Goal: Information Seeking & Learning: Check status

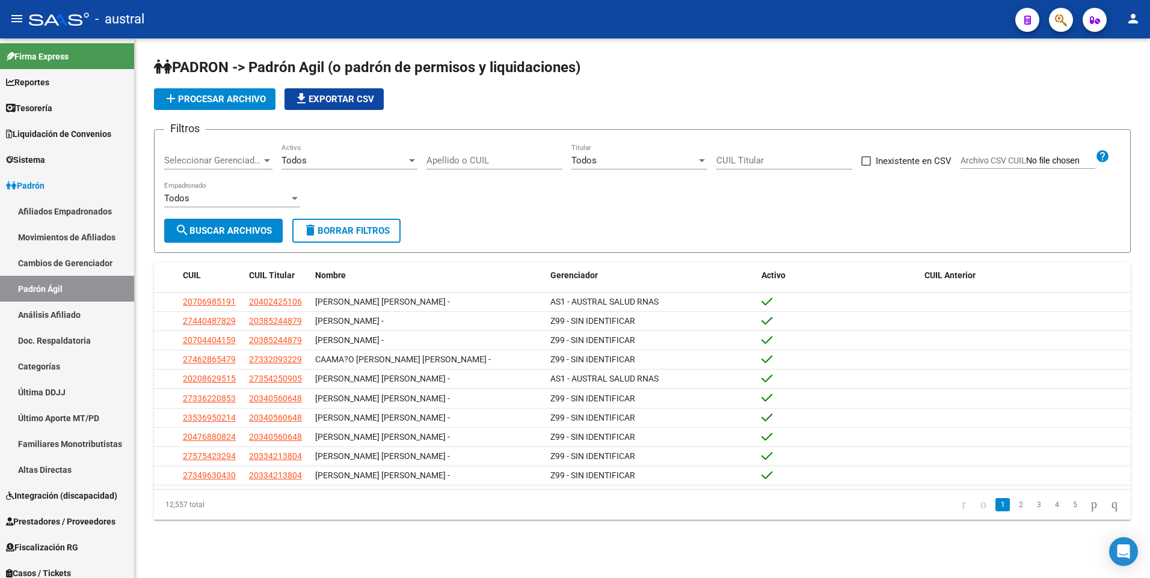
click at [718, 153] on div "CUIL Titular" at bounding box center [784, 157] width 136 height 26
paste input "27-43519883-5"
click at [257, 229] on span "search Buscar Archivos" at bounding box center [223, 230] width 97 height 11
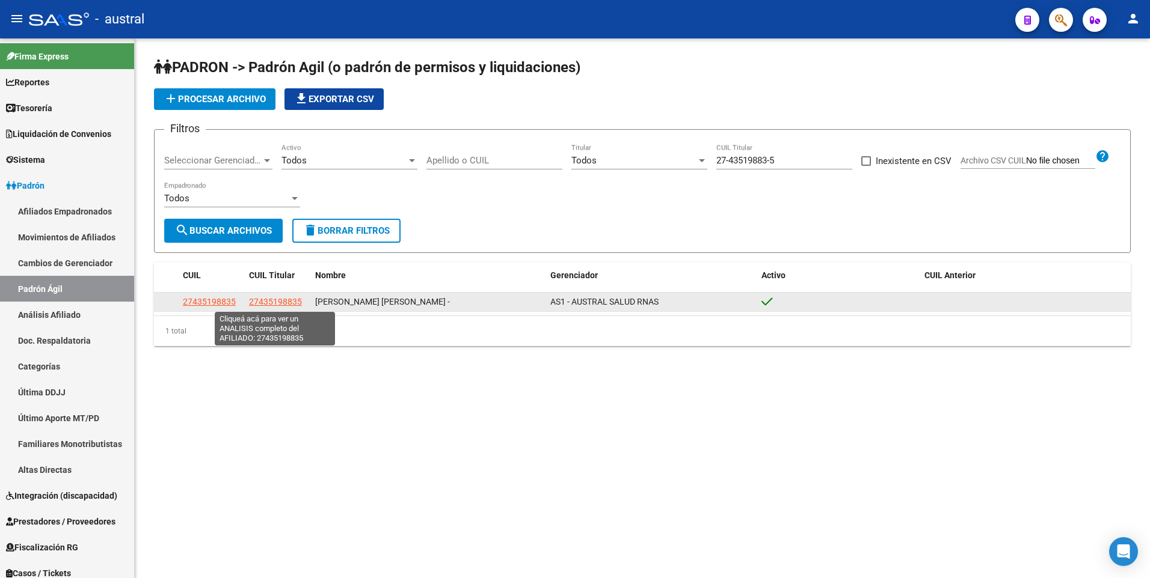
click at [283, 302] on span "27435198835" at bounding box center [275, 302] width 53 height 10
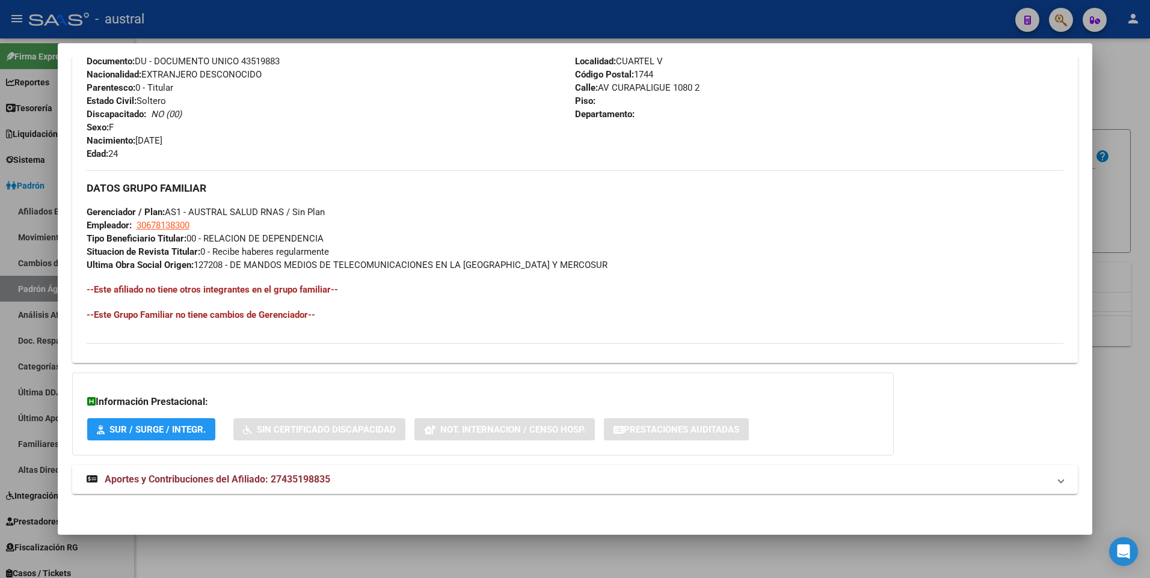
scroll to position [464, 0]
click at [169, 482] on span "Aportes y Contribuciones del Afiliado: 27435198835" at bounding box center [217, 478] width 225 height 11
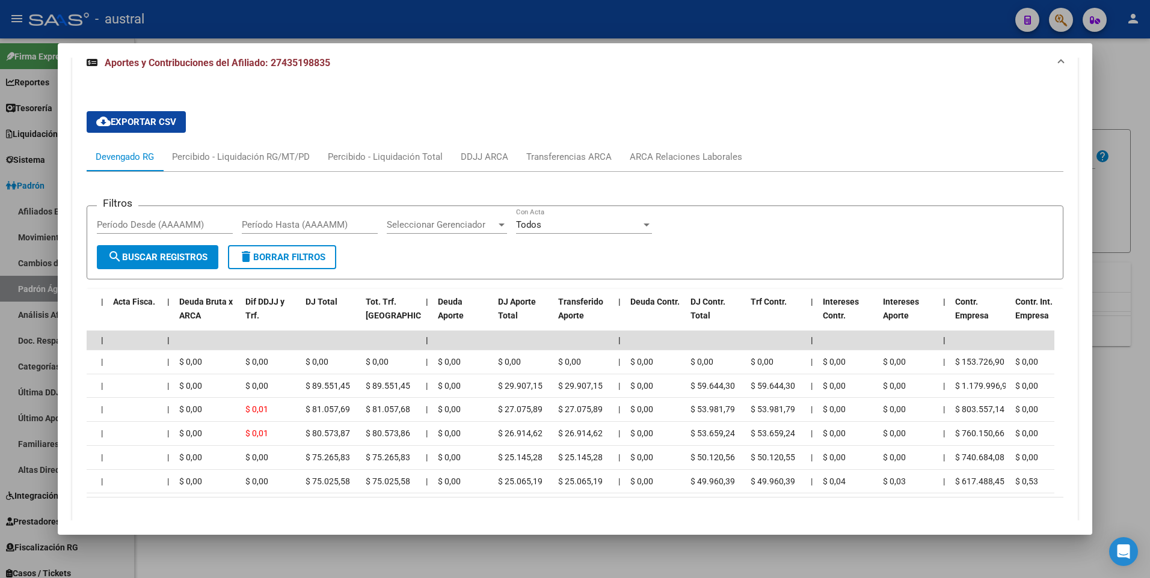
scroll to position [0, 174]
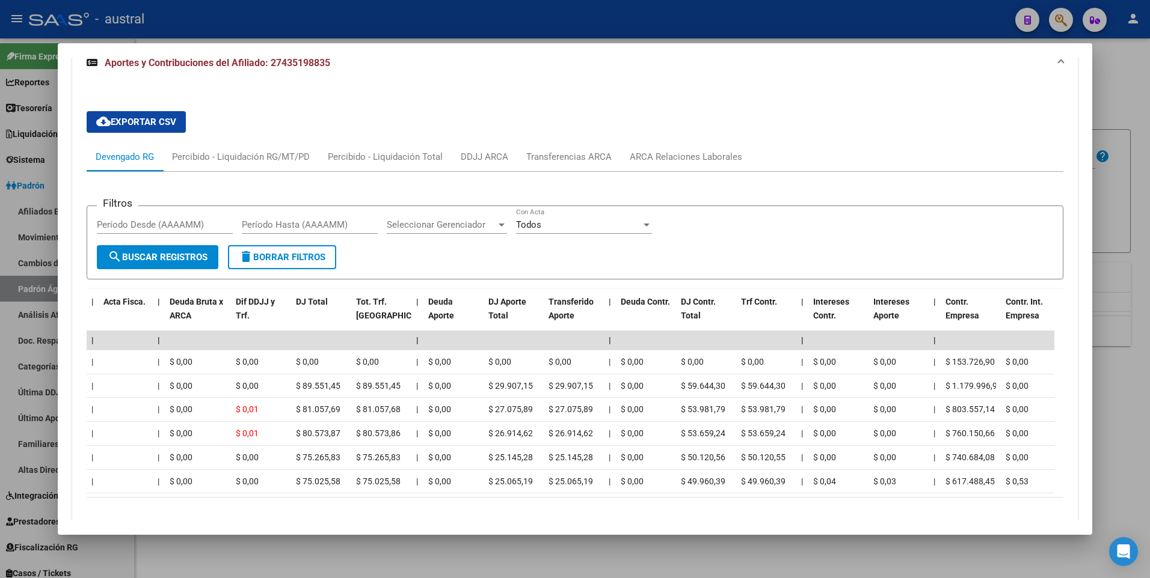
click at [1120, 188] on div at bounding box center [575, 289] width 1150 height 578
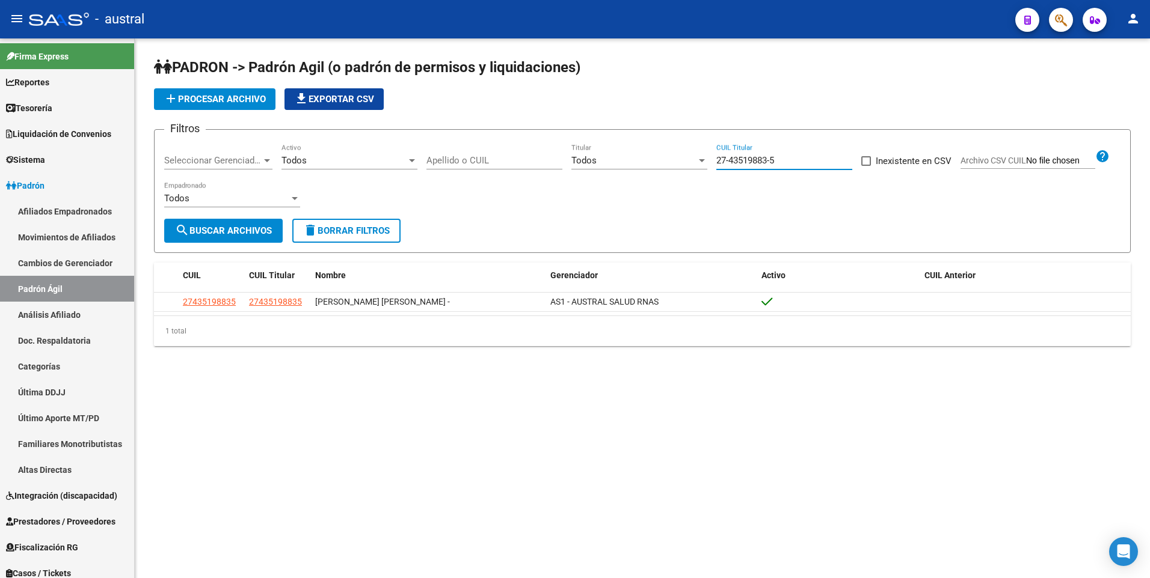
click at [791, 159] on input "27-43519883-5" at bounding box center [784, 160] width 136 height 11
drag, startPoint x: 791, startPoint y: 159, endPoint x: 690, endPoint y: 162, distance: 101.6
click at [690, 162] on div "Filtros Seleccionar Gerenciador Seleccionar Gerenciador Todos Activo Apellido o…" at bounding box center [642, 178] width 956 height 79
paste input "0-24624619-0"
type input "20-24624619-0"
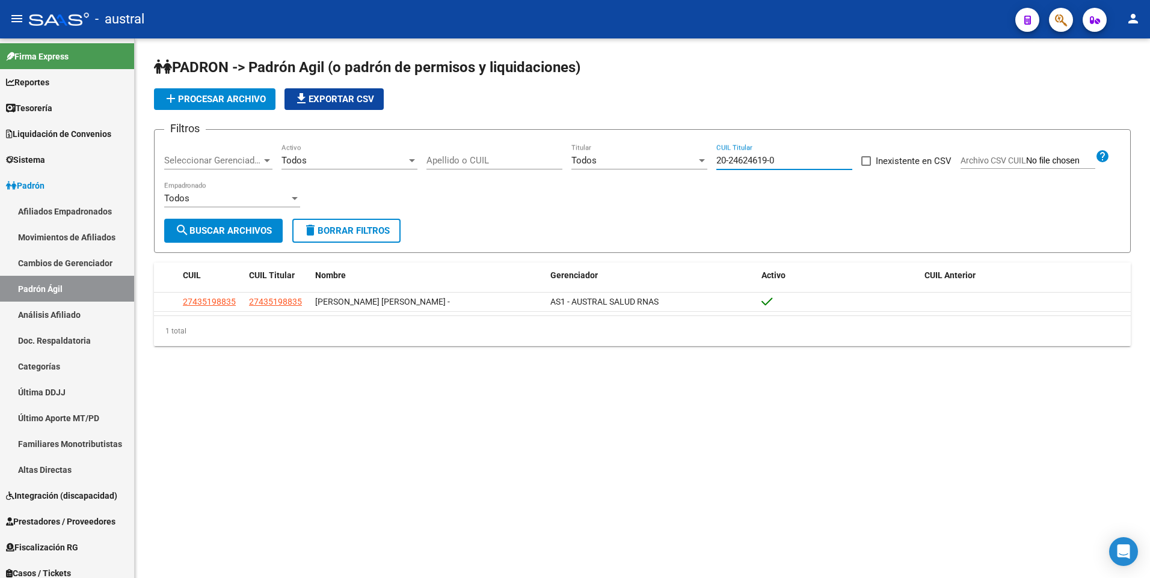
click at [255, 230] on span "search Buscar Archivos" at bounding box center [223, 230] width 97 height 11
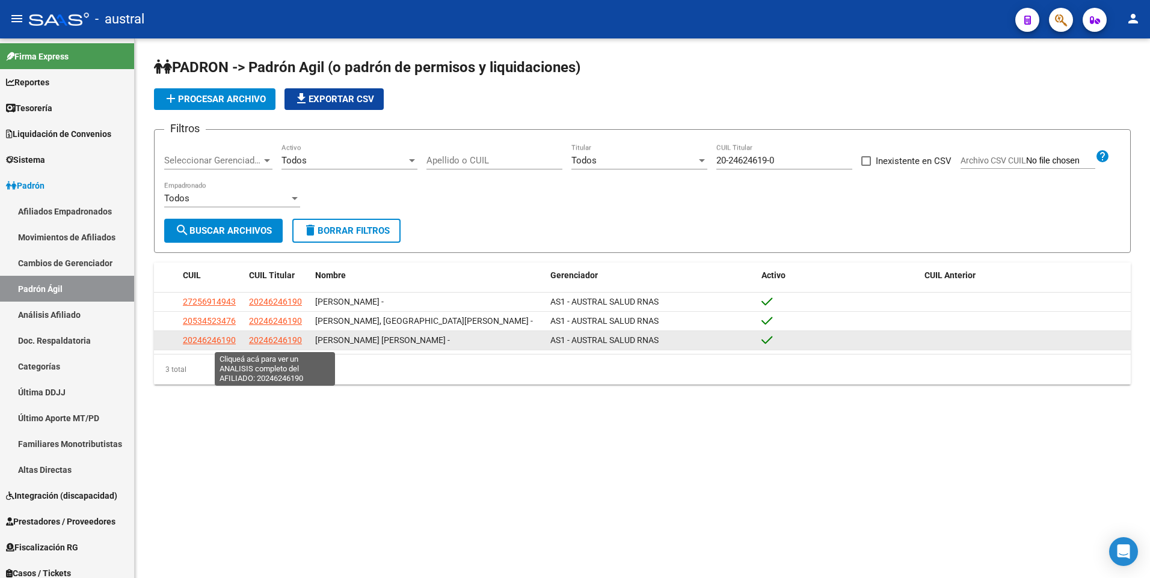
click at [273, 342] on span "20246246190" at bounding box center [275, 340] width 53 height 10
type textarea "20246246190"
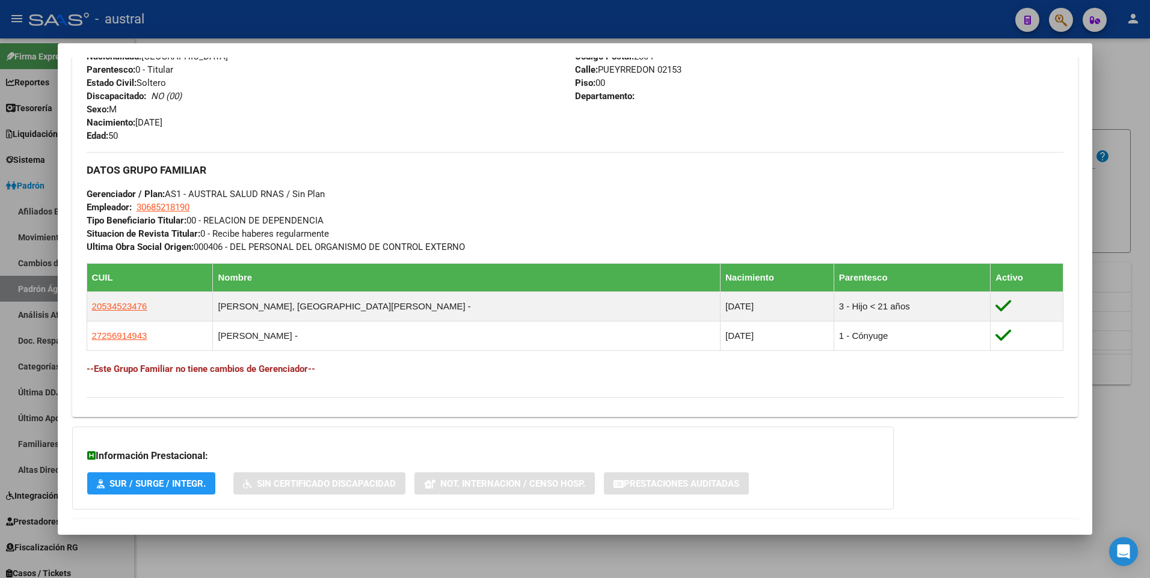
scroll to position [536, 0]
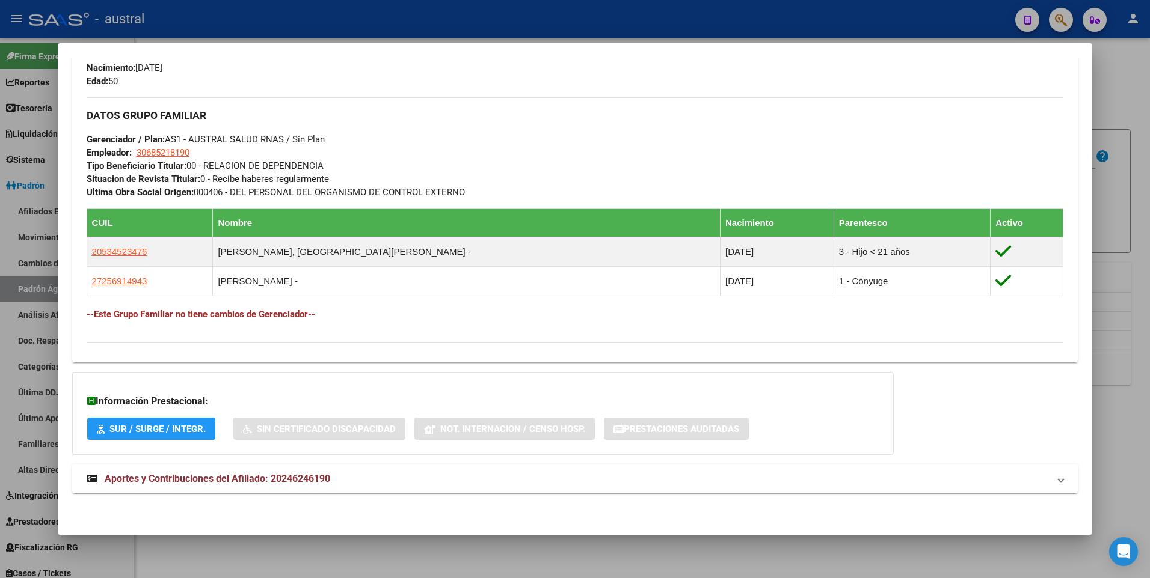
click at [233, 480] on span "Aportes y Contribuciones del Afiliado: 20246246190" at bounding box center [217, 478] width 225 height 11
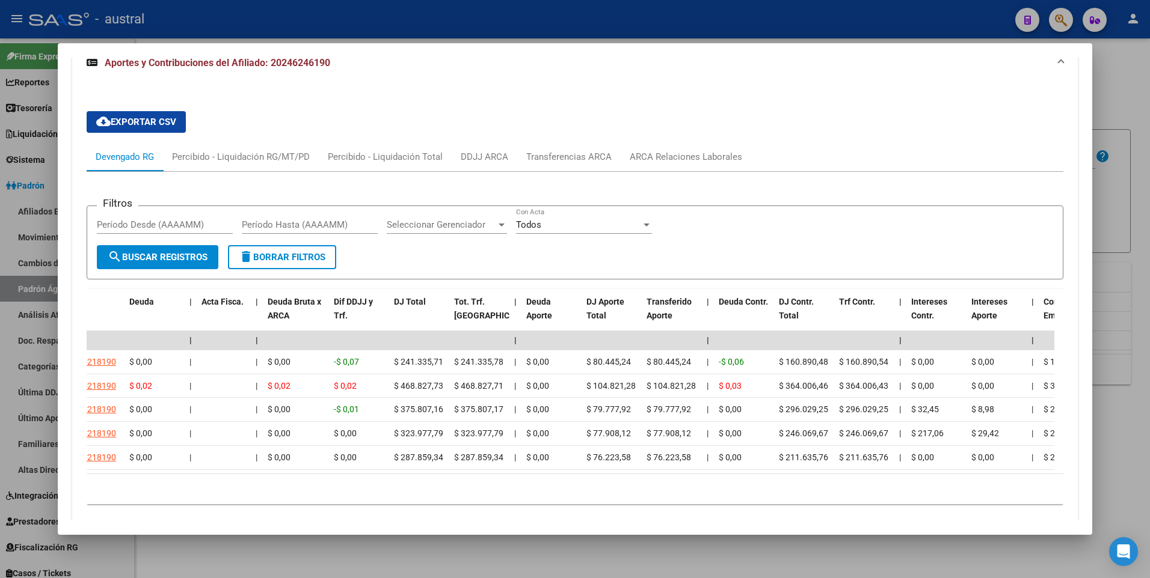
scroll to position [0, 0]
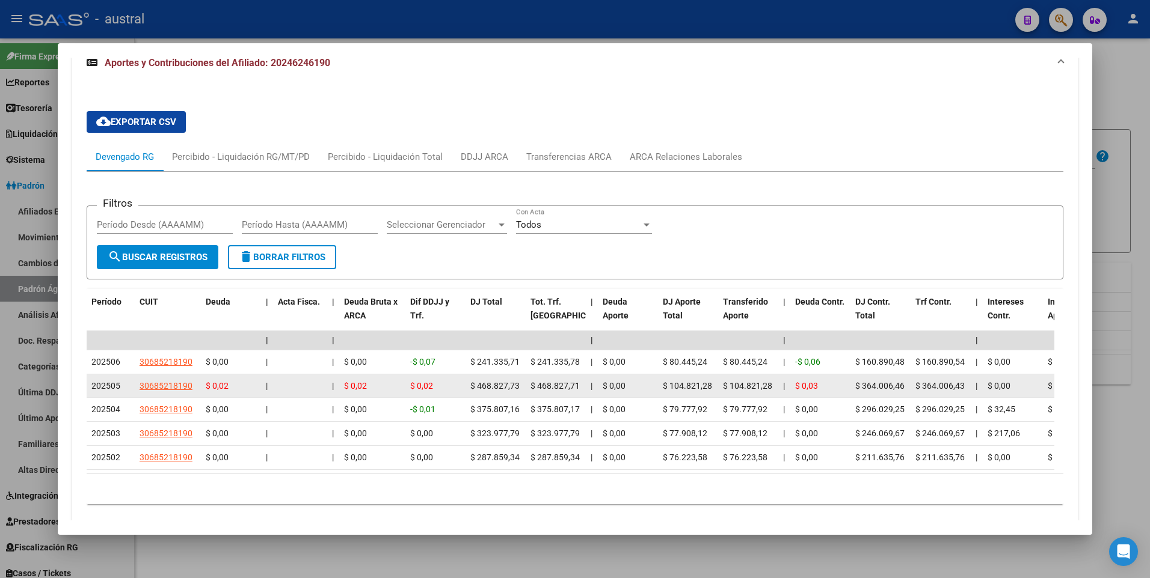
drag, startPoint x: 922, startPoint y: 388, endPoint x: 961, endPoint y: 384, distance: 39.4
click at [961, 384] on span "$ 364.006,43" at bounding box center [939, 386] width 49 height 10
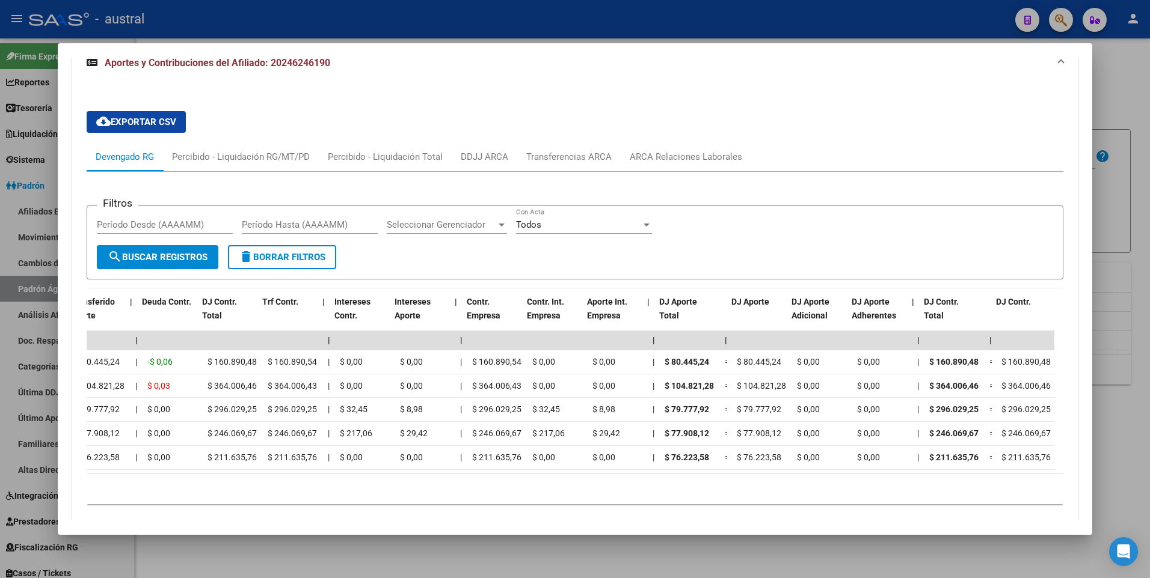
scroll to position [0, 653]
click at [1121, 82] on div at bounding box center [575, 289] width 1150 height 578
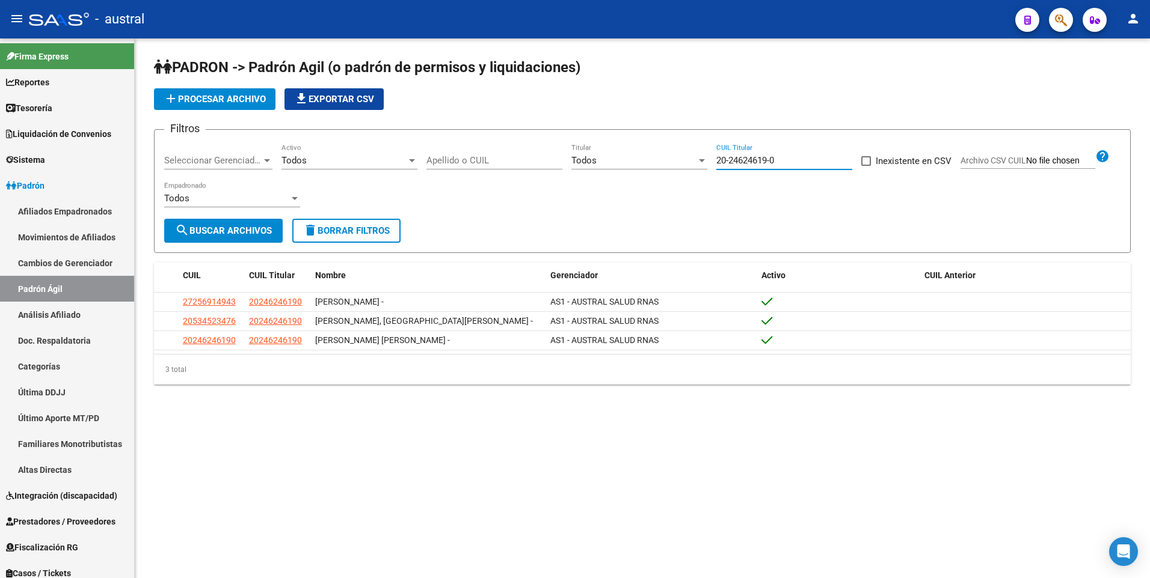
drag, startPoint x: 779, startPoint y: 159, endPoint x: 700, endPoint y: 149, distance: 80.0
click at [700, 149] on div "Filtros Seleccionar Gerenciador Seleccionar Gerenciador Todos Activo Apellido o…" at bounding box center [642, 178] width 956 height 79
type input "23-25189152-4"
click at [265, 227] on span "search Buscar Archivos" at bounding box center [223, 230] width 97 height 11
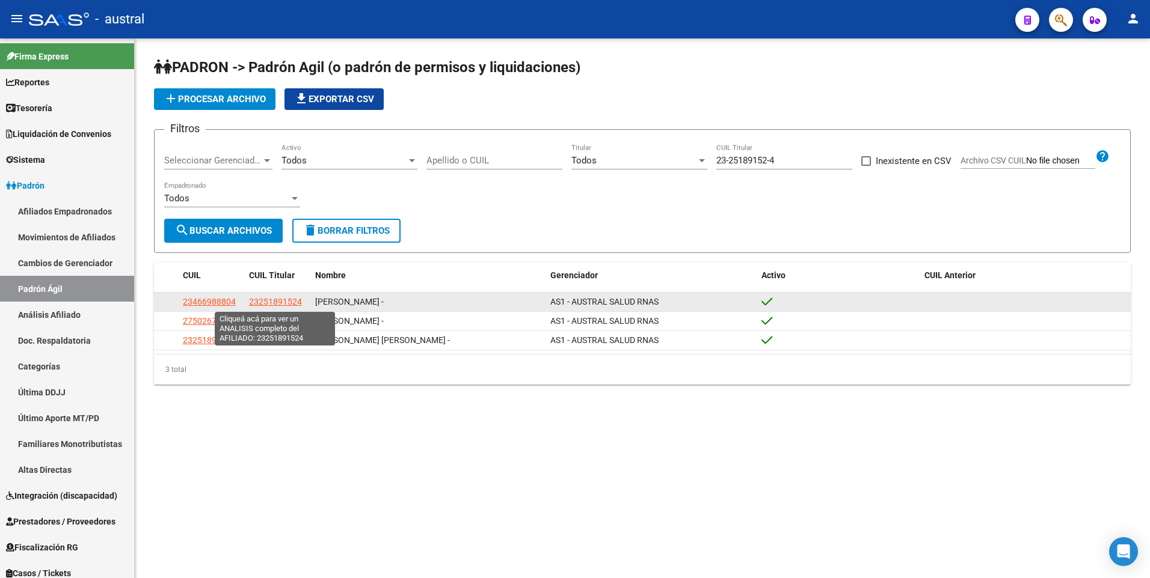
click at [268, 299] on span "23251891524" at bounding box center [275, 302] width 53 height 10
type textarea "23251891524"
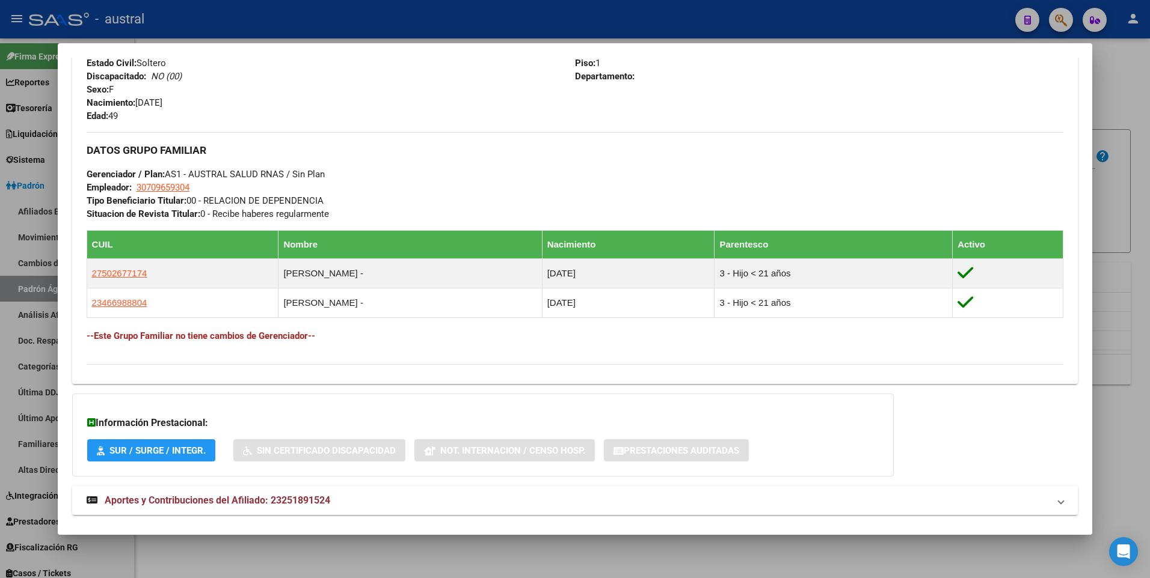
scroll to position [522, 0]
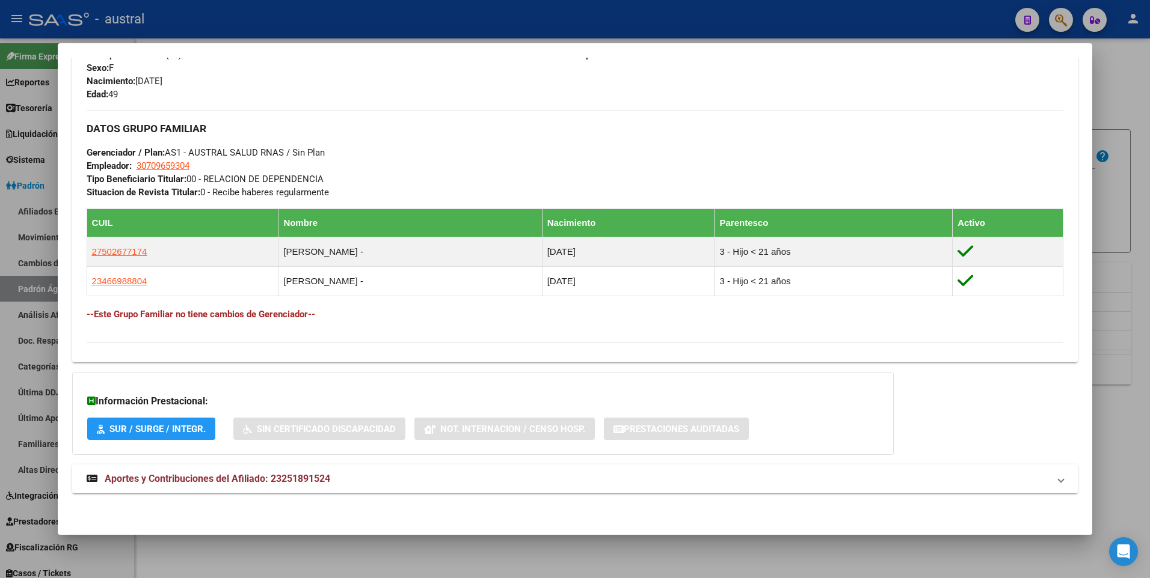
click at [236, 482] on span "Aportes y Contribuciones del Afiliado: 23251891524" at bounding box center [217, 478] width 225 height 11
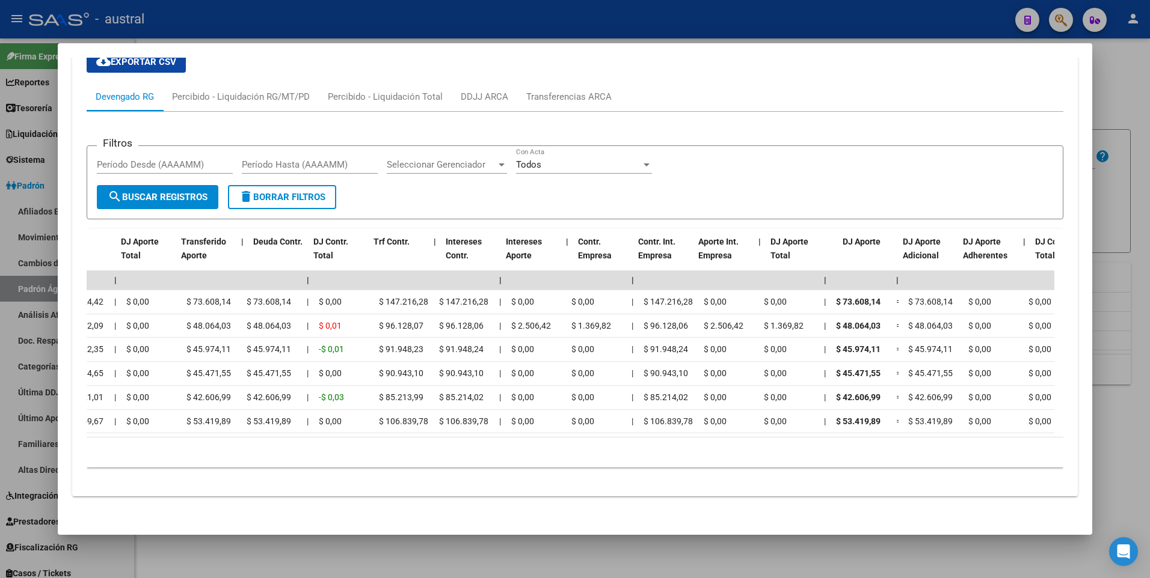
scroll to position [0, 556]
